Goal: Browse casually

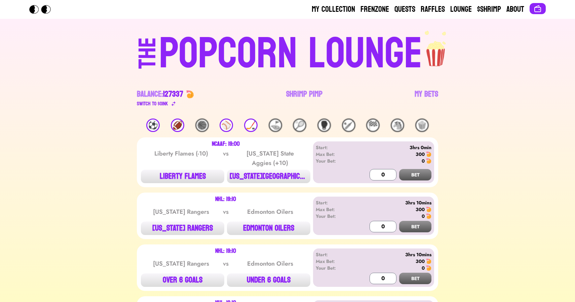
click at [180, 125] on div "🏈" at bounding box center [177, 124] width 13 height 13
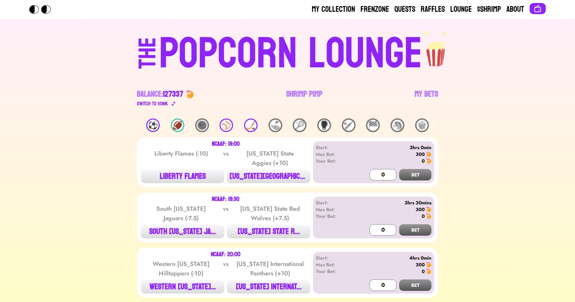
scroll to position [25, 0]
